Goal: Register for event/course

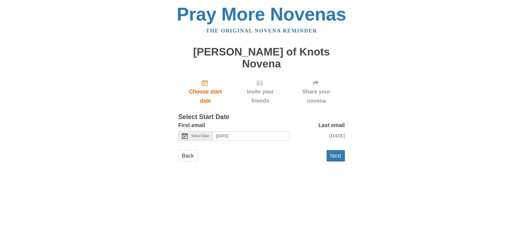
click at [186, 133] on use at bounding box center [185, 136] width 6 height 6
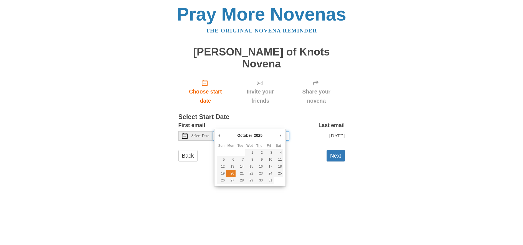
type input "Monday, October 20th"
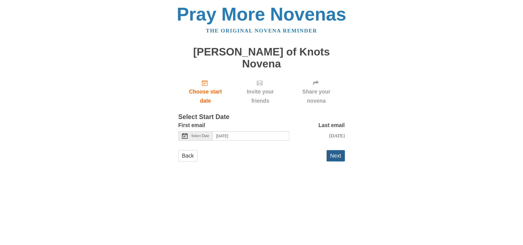
click at [335, 150] on button "Next" at bounding box center [335, 155] width 18 height 11
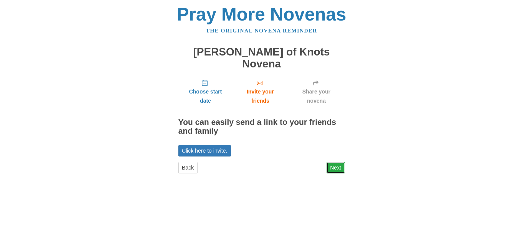
click at [336, 162] on link "Next" at bounding box center [335, 167] width 18 height 11
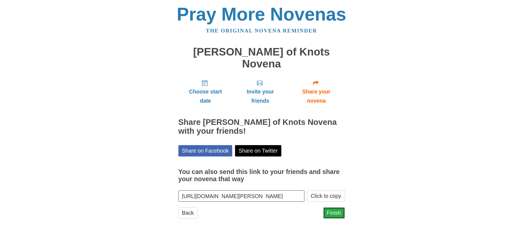
click at [332, 207] on link "Finish" at bounding box center [334, 212] width 22 height 11
